Goal: Browse casually

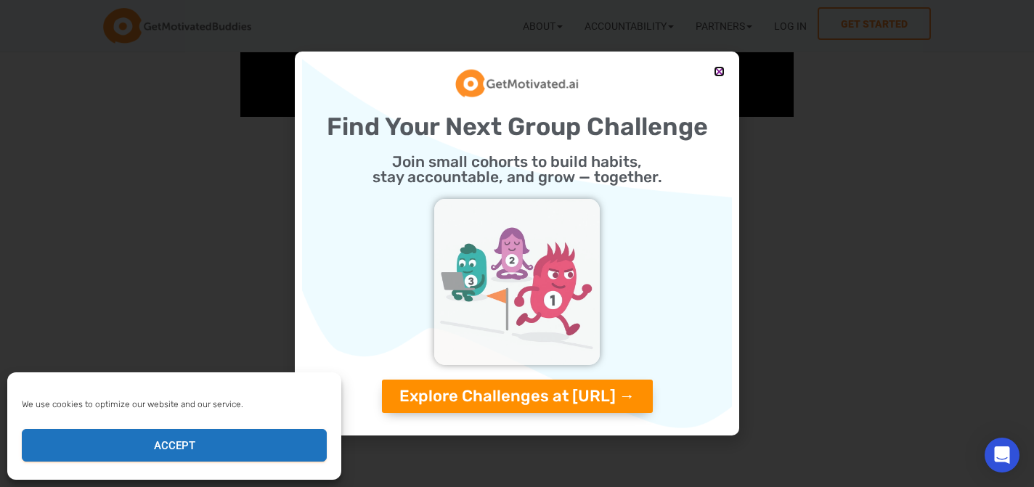
scroll to position [1494, 0]
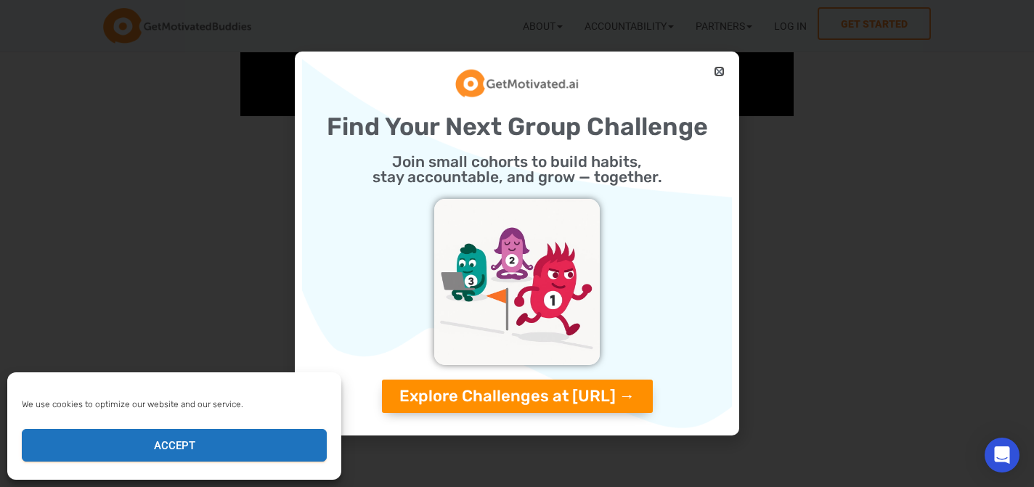
click at [721, 73] on icon "Close" at bounding box center [719, 71] width 11 height 11
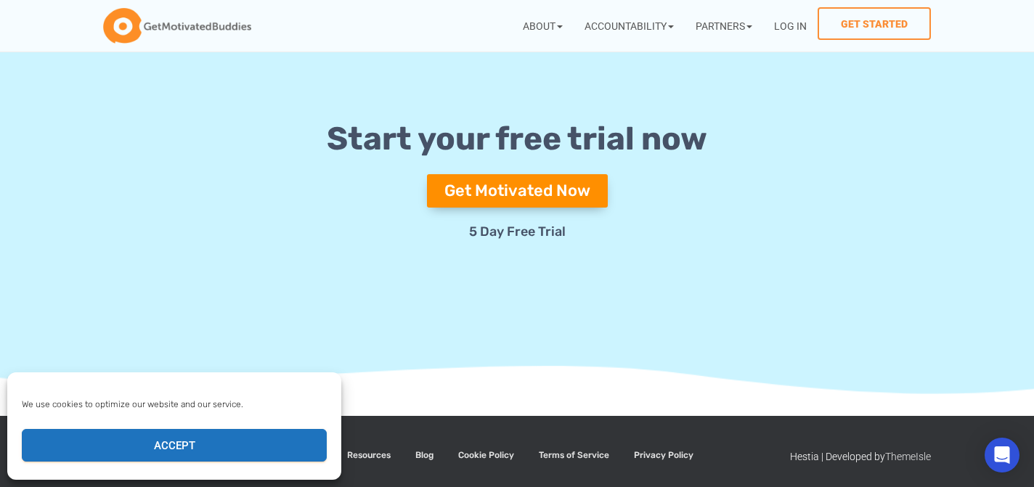
scroll to position [5410, 0]
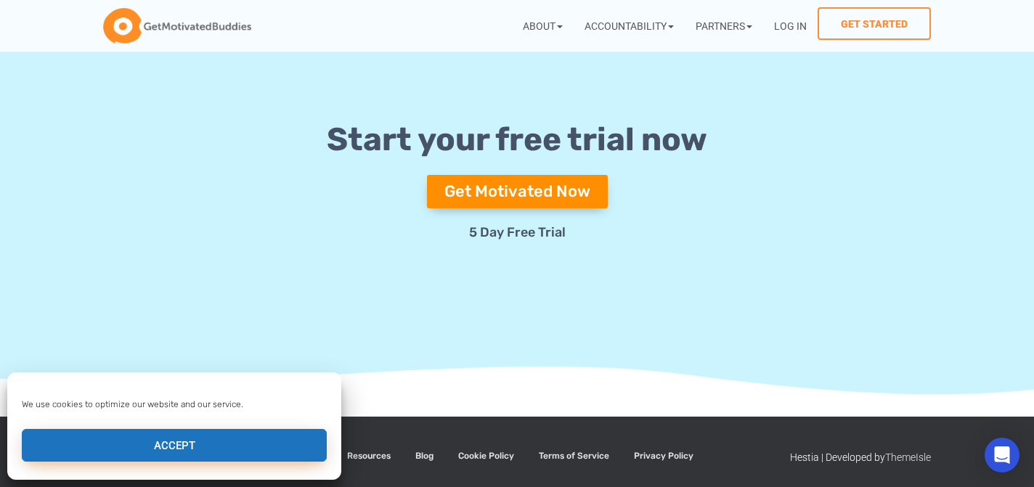
click at [283, 452] on button "Accept" at bounding box center [174, 445] width 305 height 33
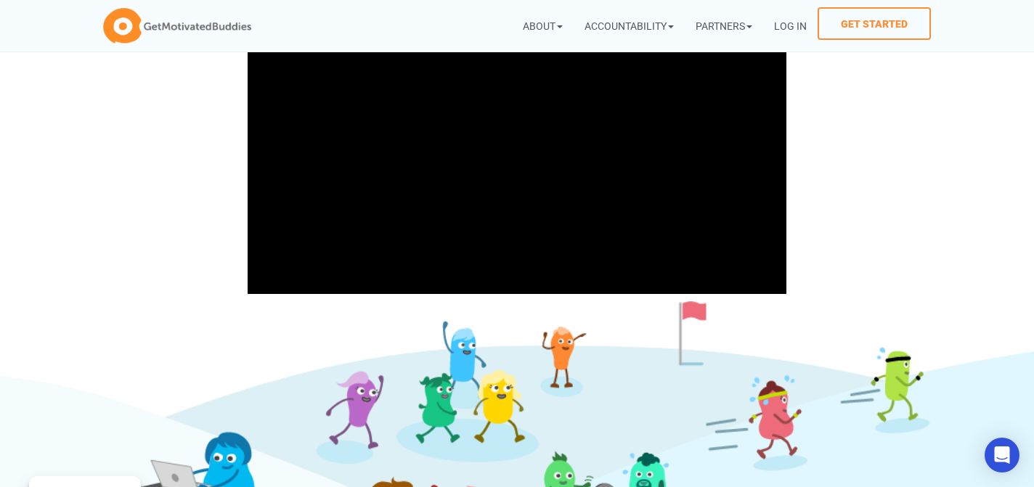
scroll to position [430, 0]
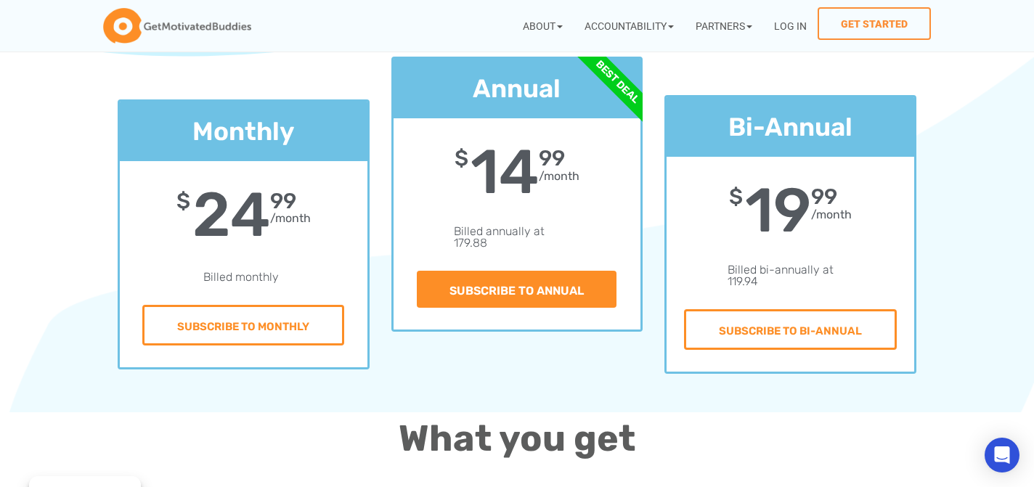
scroll to position [198, 0]
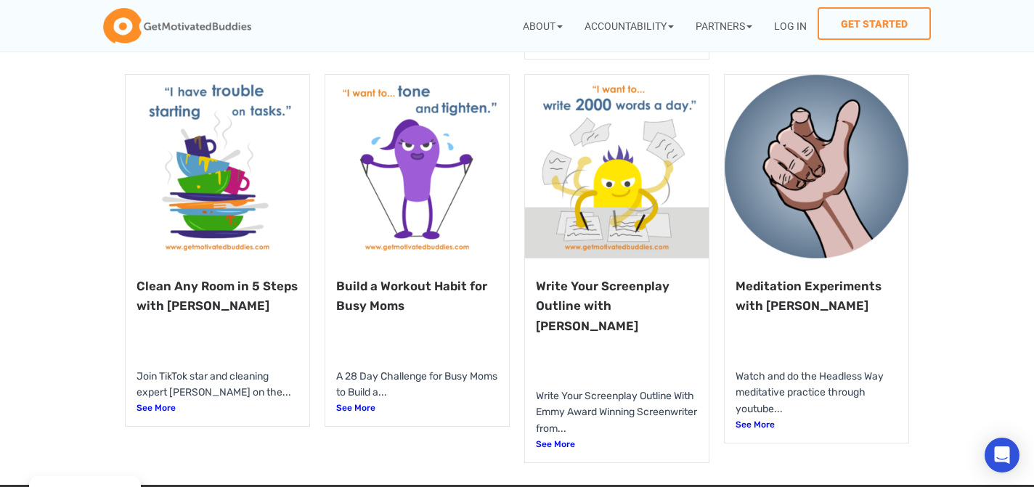
scroll to position [1006, 0]
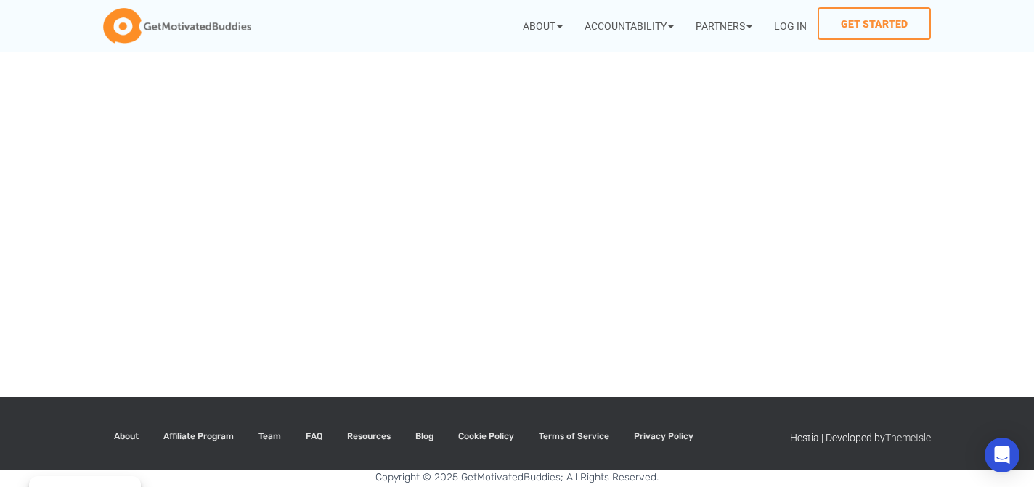
scroll to position [115, 0]
